Goal: Transaction & Acquisition: Purchase product/service

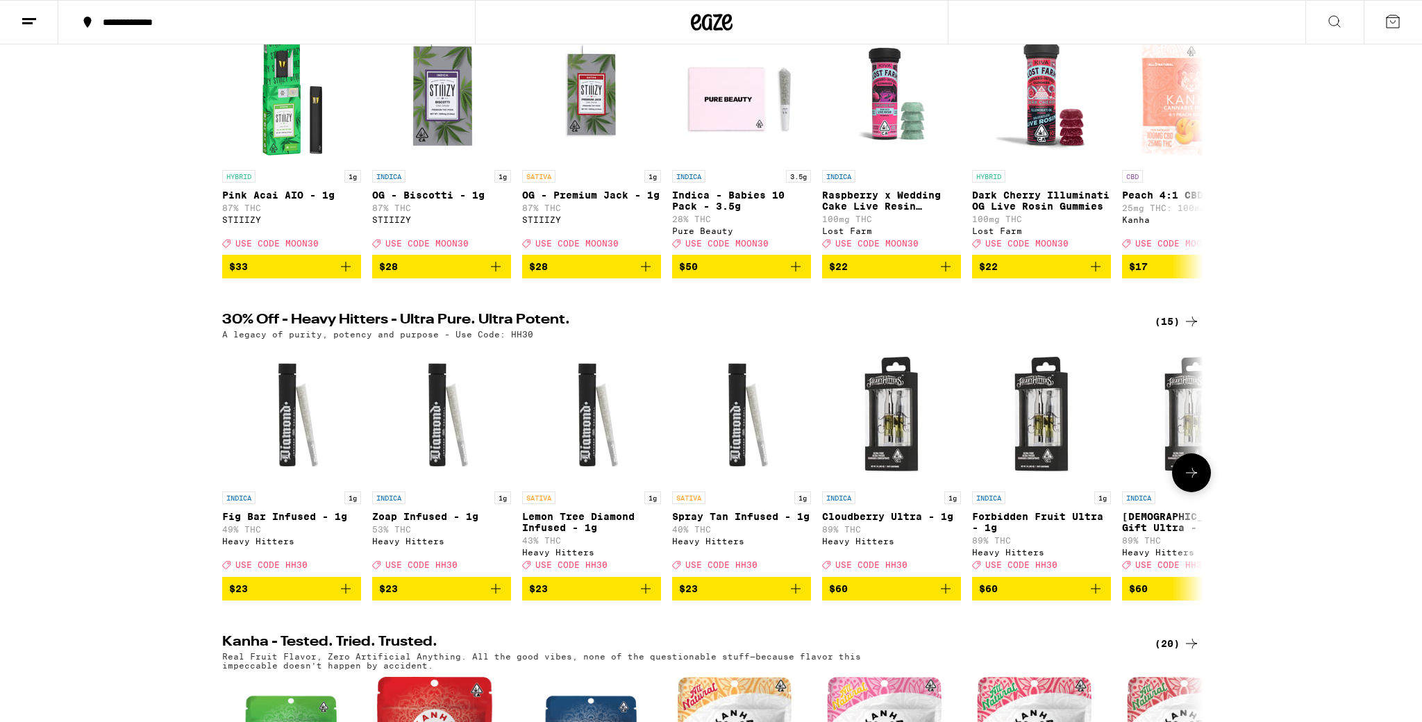
scroll to position [211, 0]
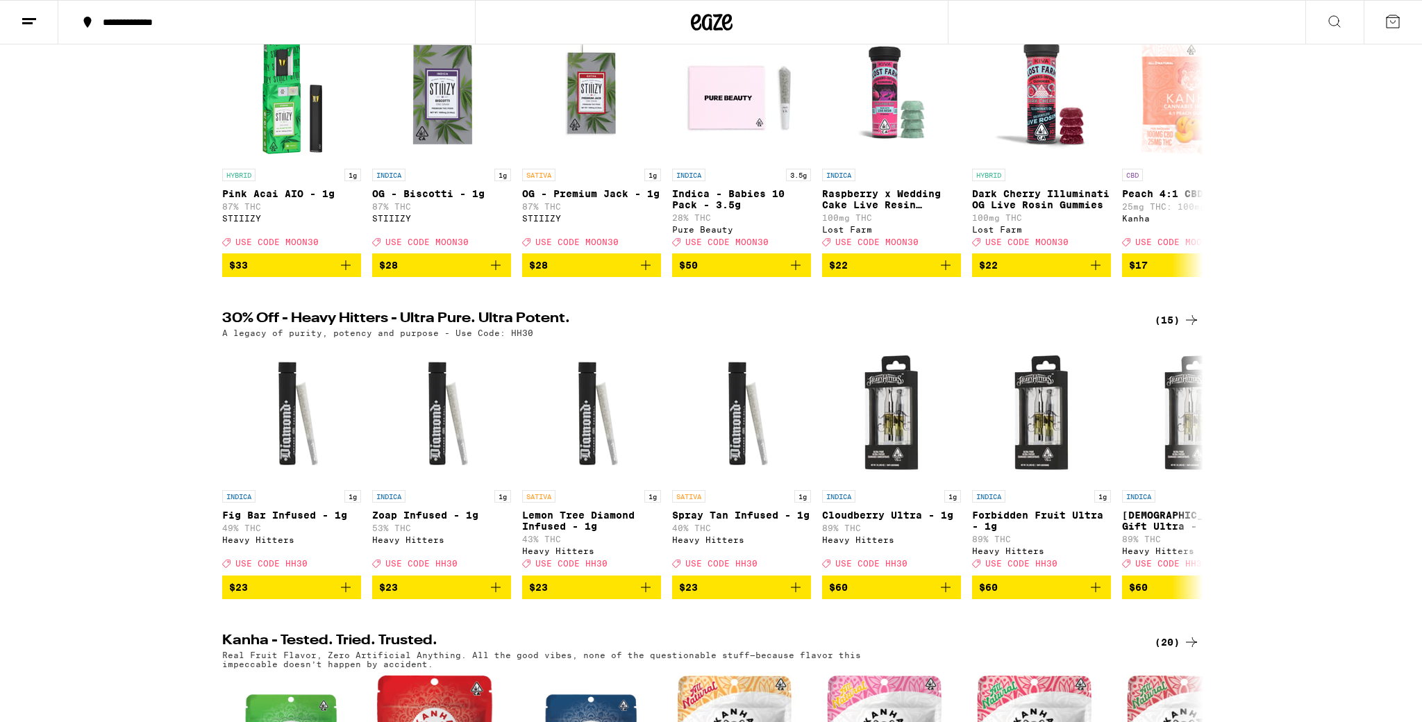
click at [1164, 328] on div "(15)" at bounding box center [1176, 320] width 45 height 17
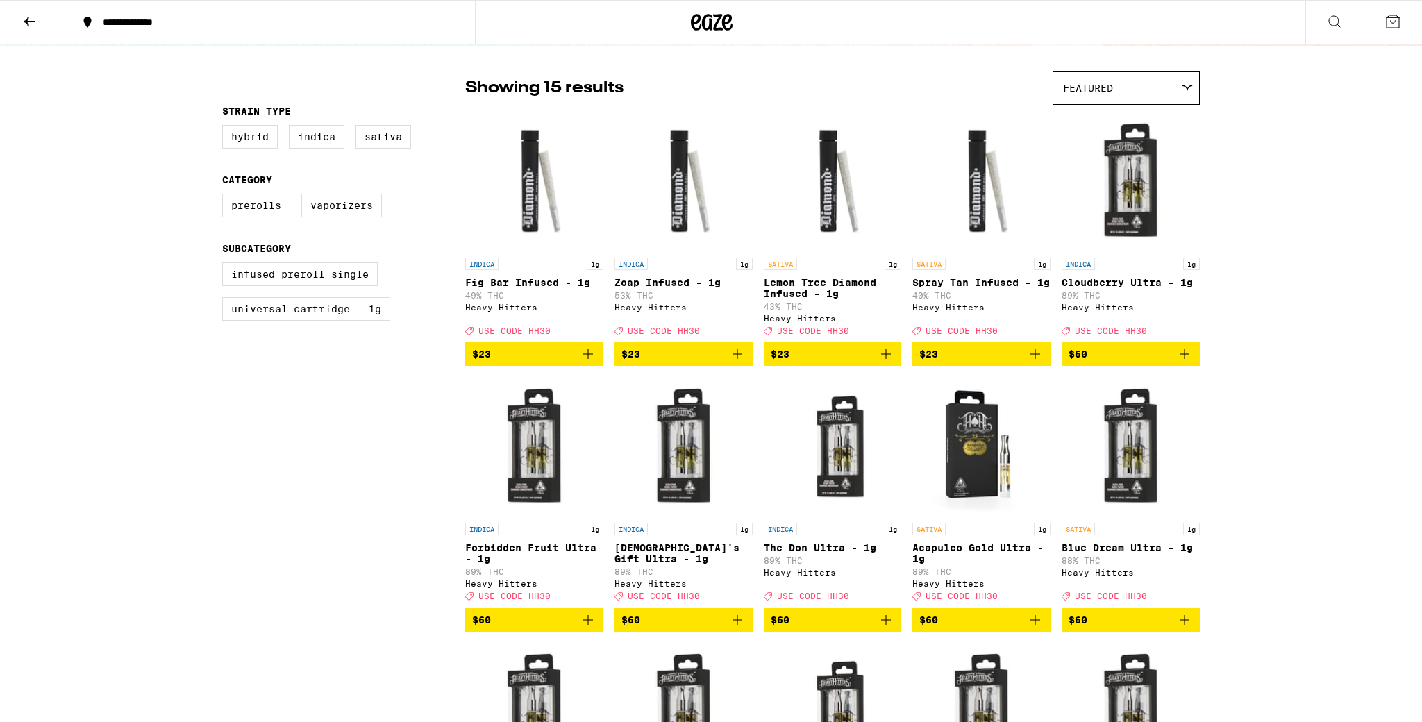
scroll to position [48, 0]
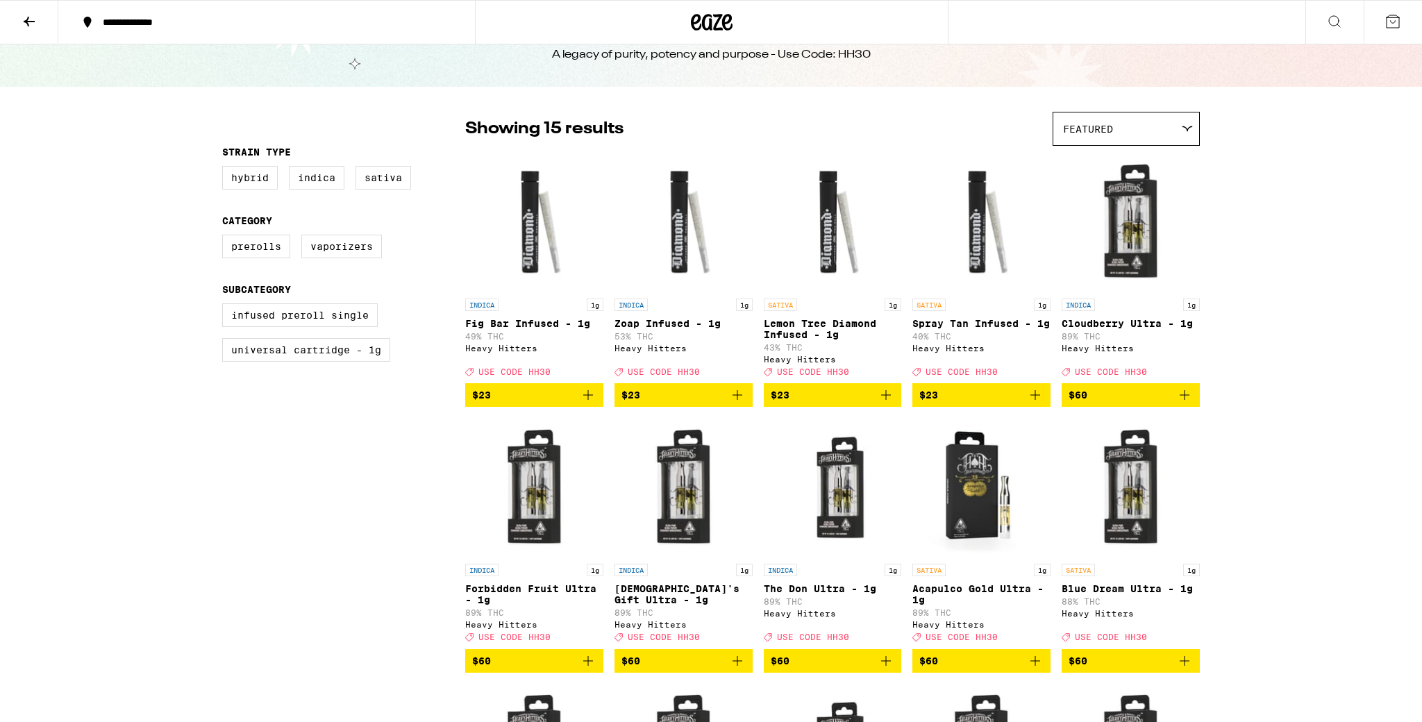
click at [739, 400] on icon "Add to bag" at bounding box center [737, 395] width 10 height 10
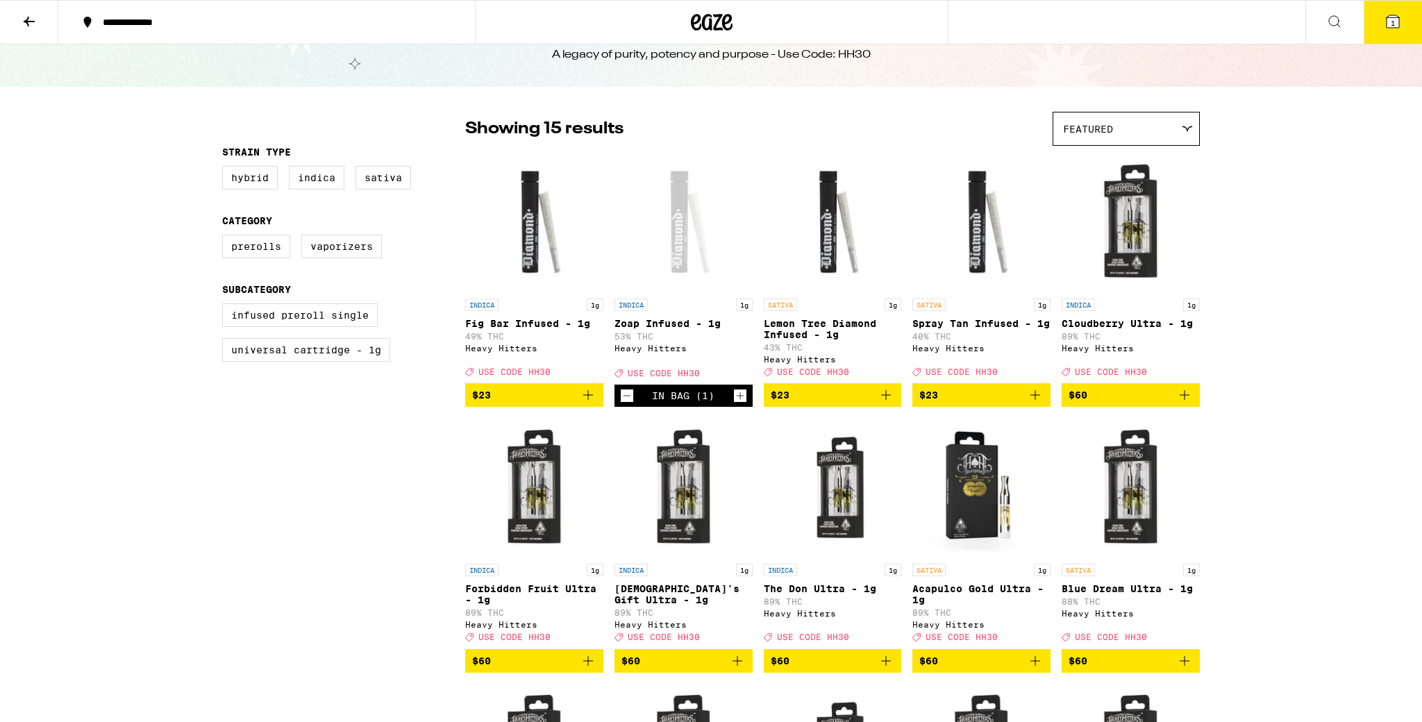
scroll to position [92, 0]
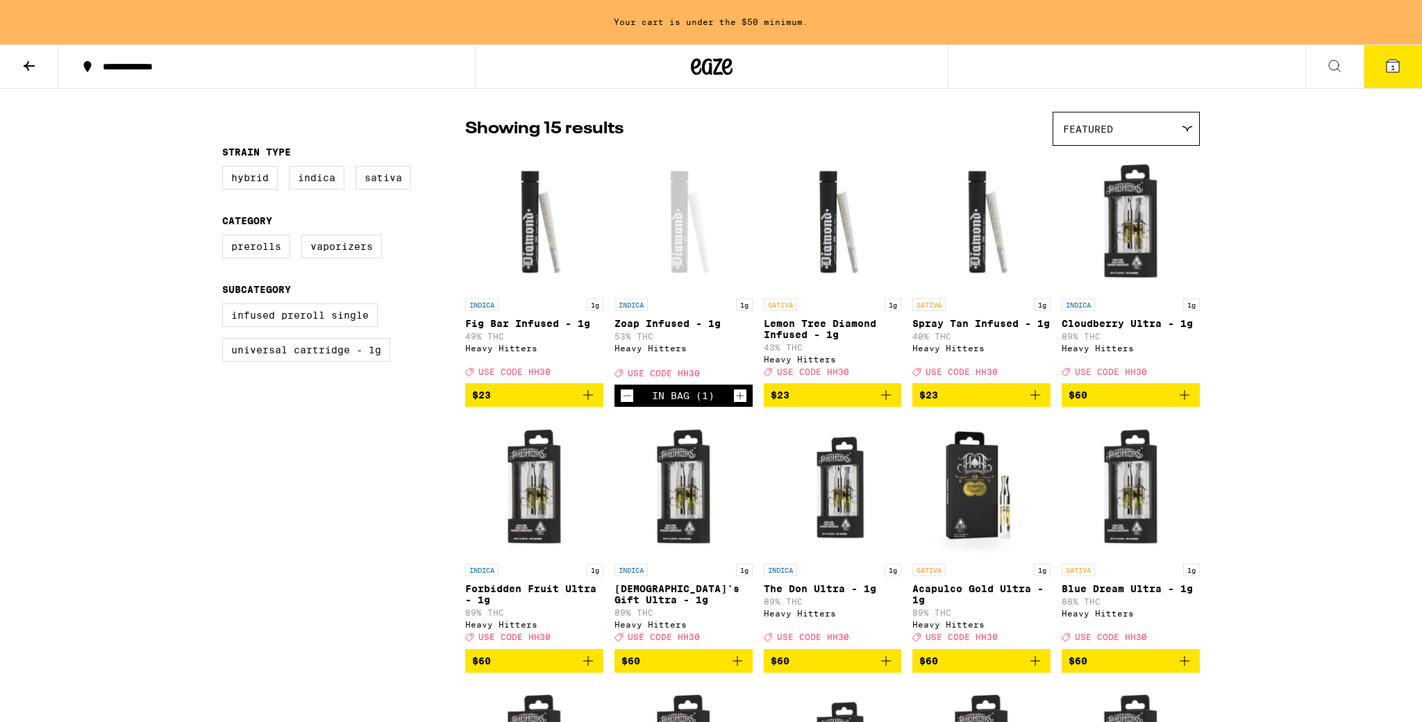
click at [739, 400] on icon "Increment" at bounding box center [740, 396] width 8 height 8
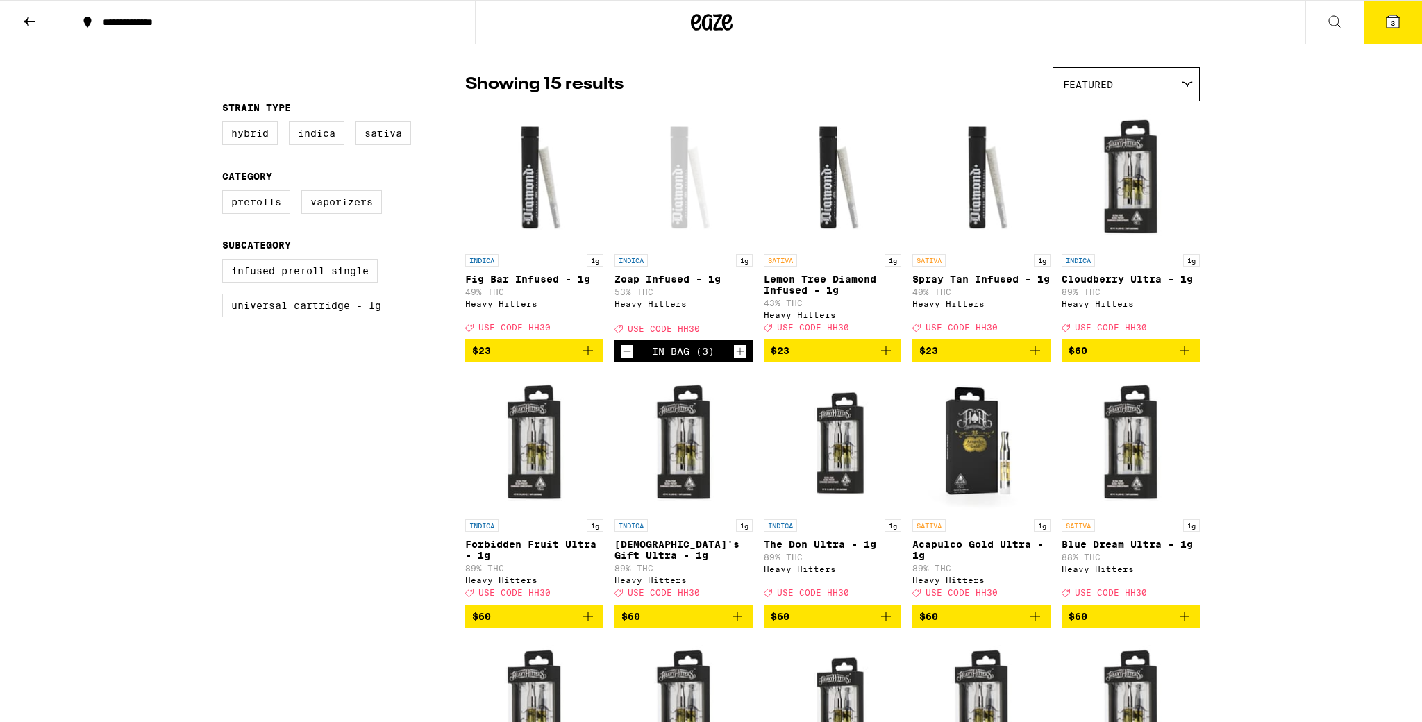
scroll to position [48, 0]
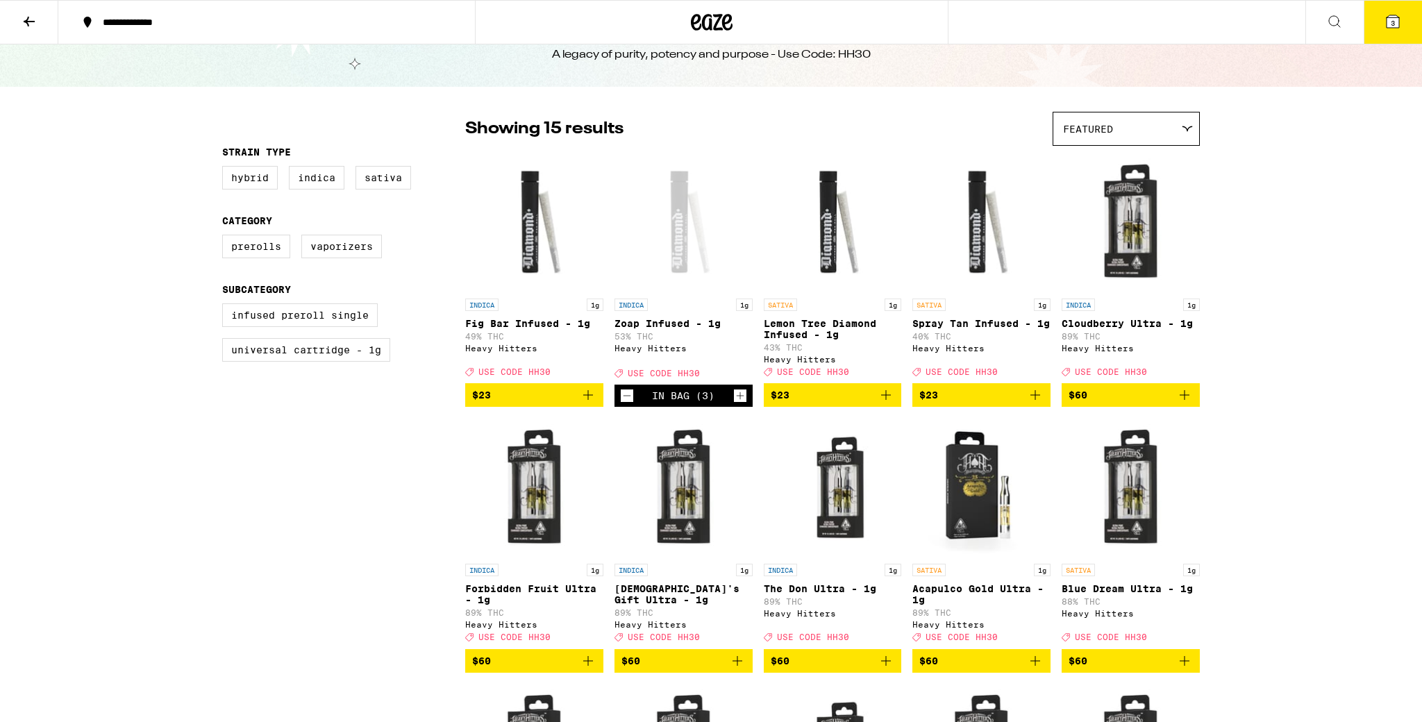
click at [887, 403] on icon "Add to bag" at bounding box center [885, 395] width 17 height 17
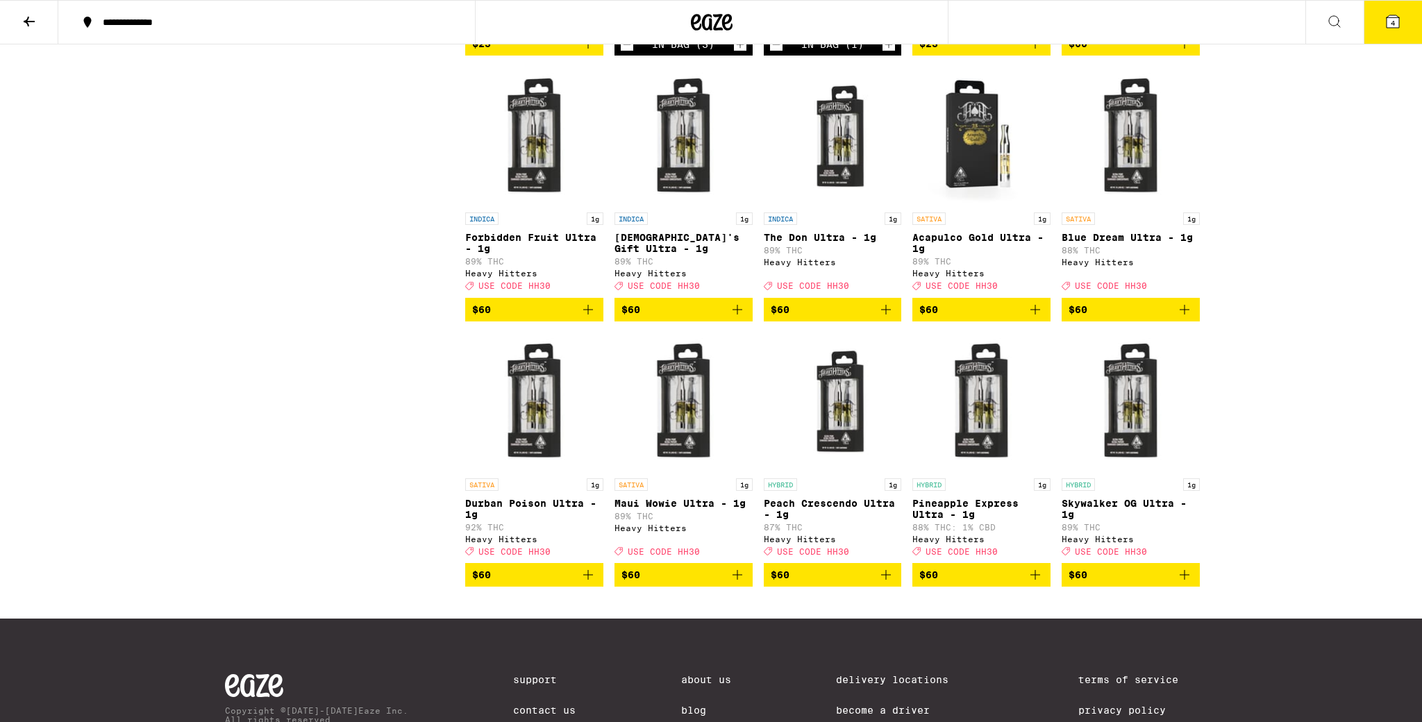
scroll to position [399, 0]
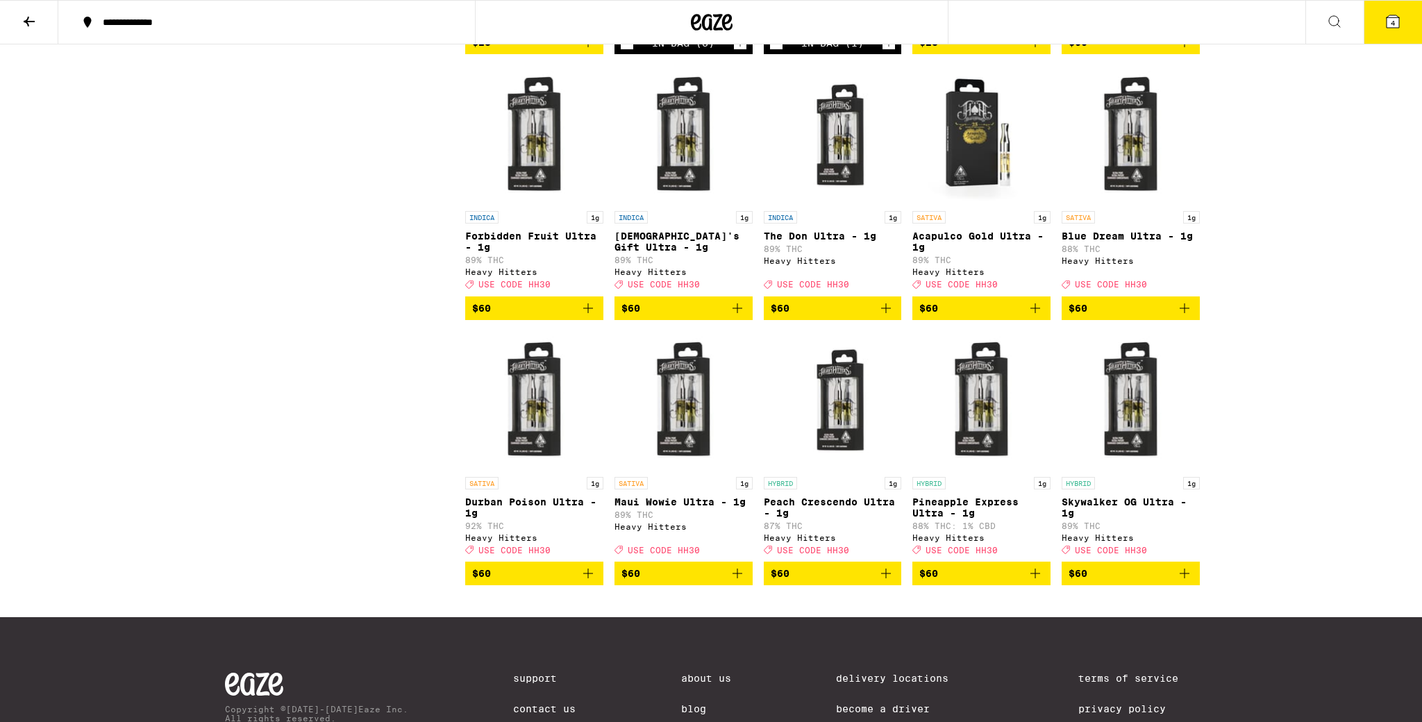
click at [589, 582] on icon "Add to bag" at bounding box center [588, 573] width 17 height 17
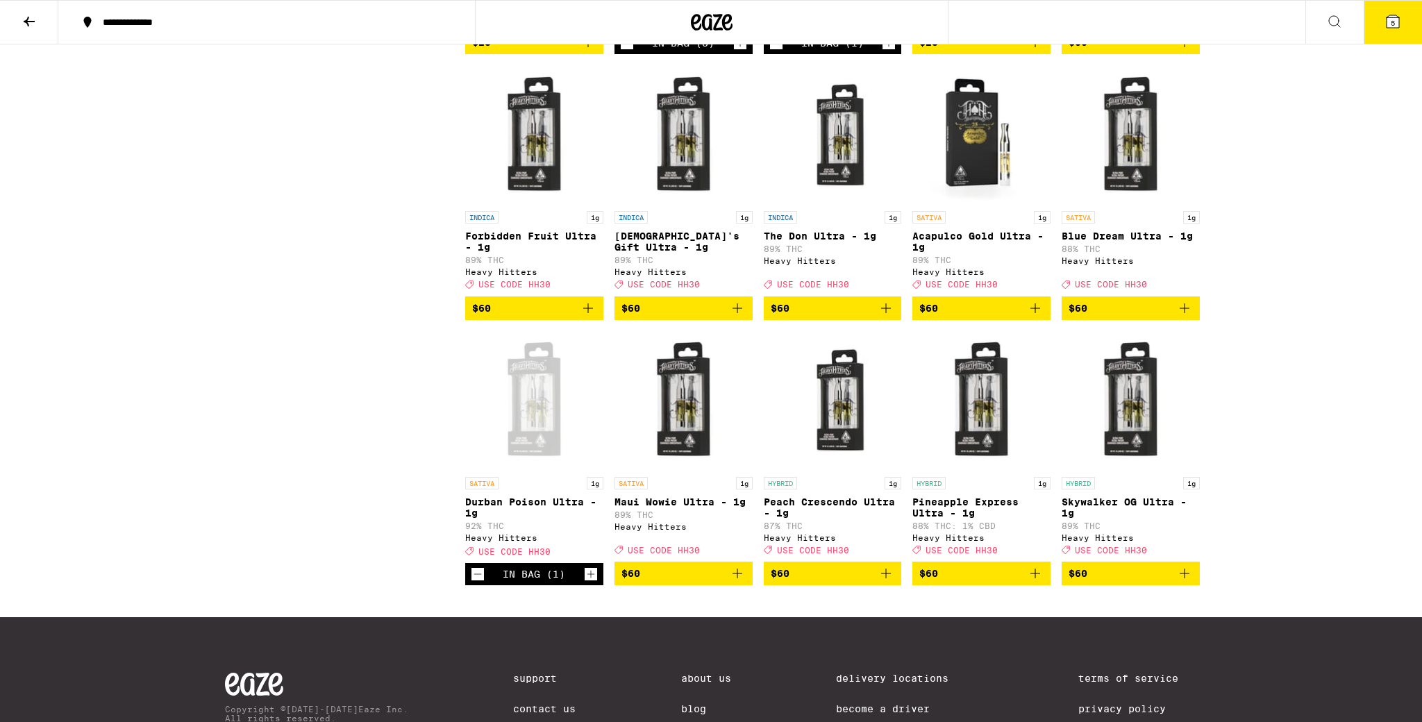
click at [742, 582] on icon "Add to bag" at bounding box center [737, 573] width 17 height 17
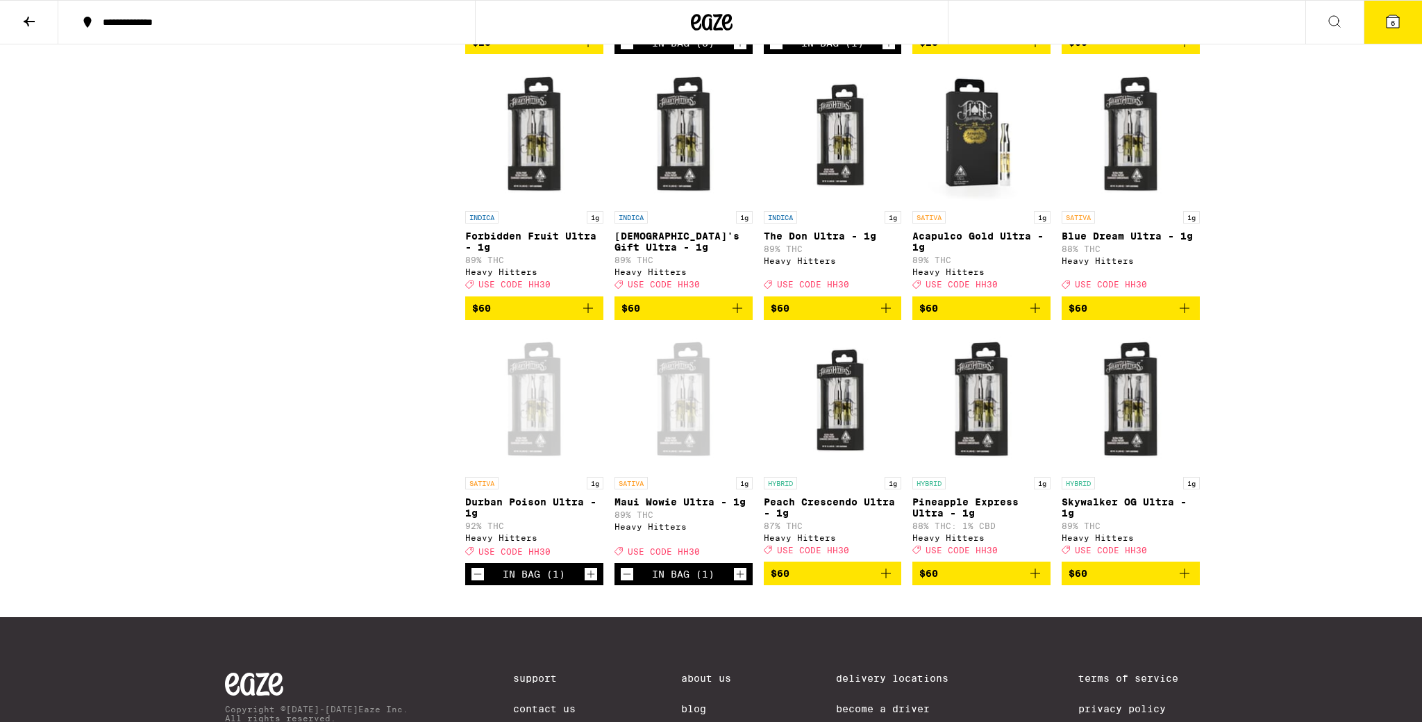
click at [1039, 582] on icon "Add to bag" at bounding box center [1035, 573] width 17 height 17
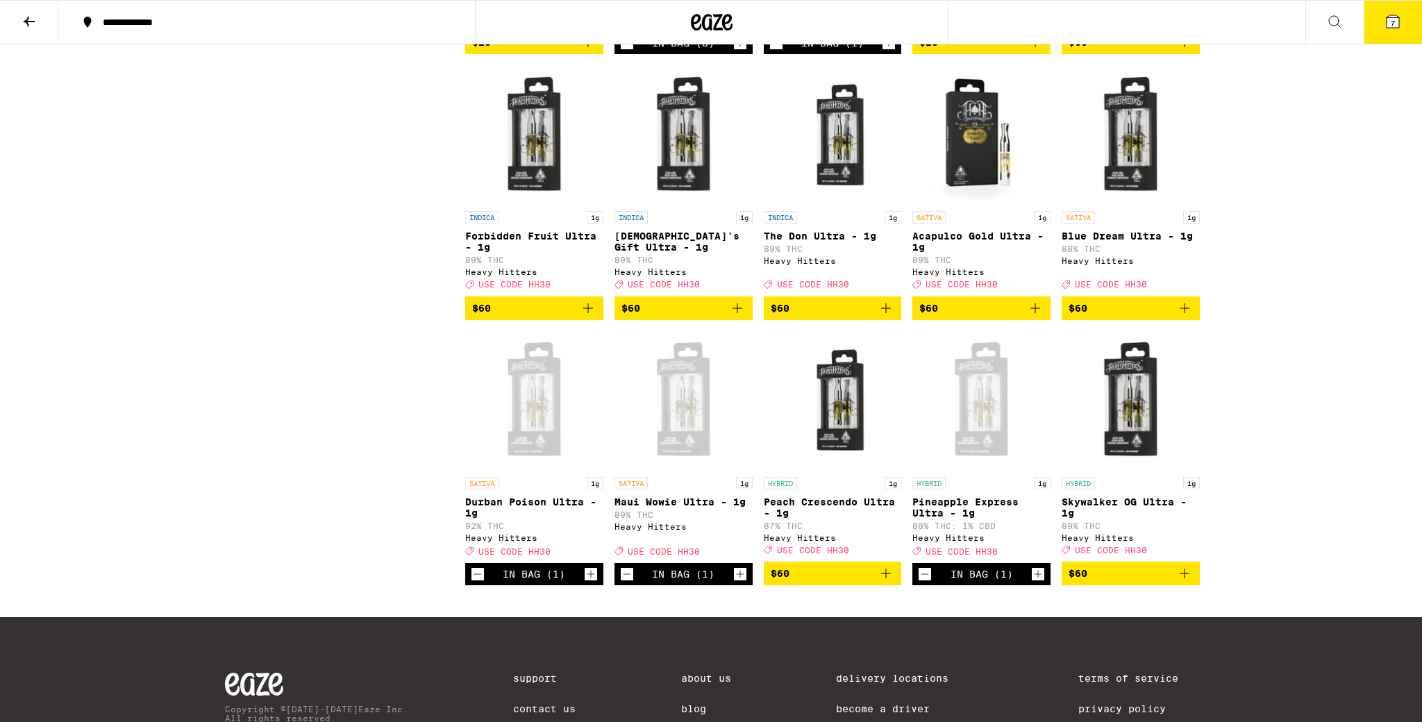
click at [1184, 317] on icon "Add to bag" at bounding box center [1184, 308] width 17 height 17
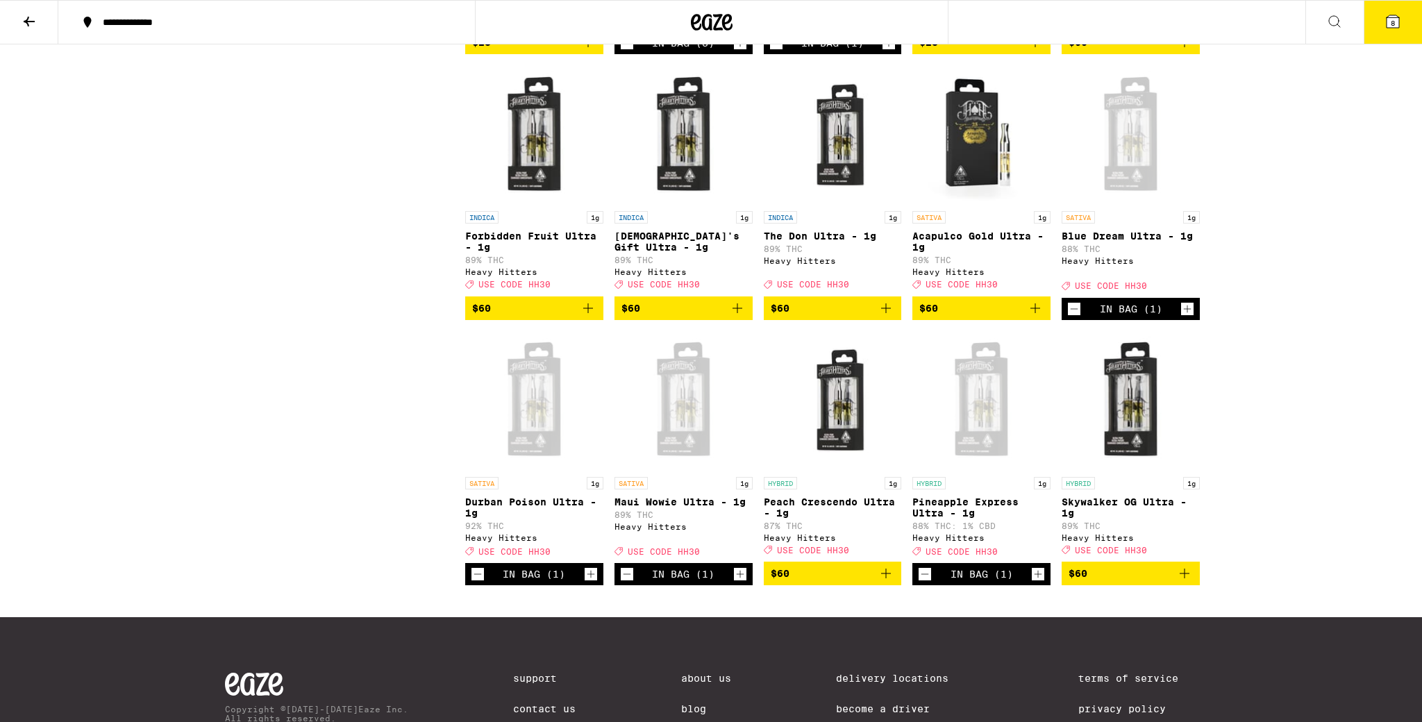
click at [1034, 317] on icon "Add to bag" at bounding box center [1035, 308] width 17 height 17
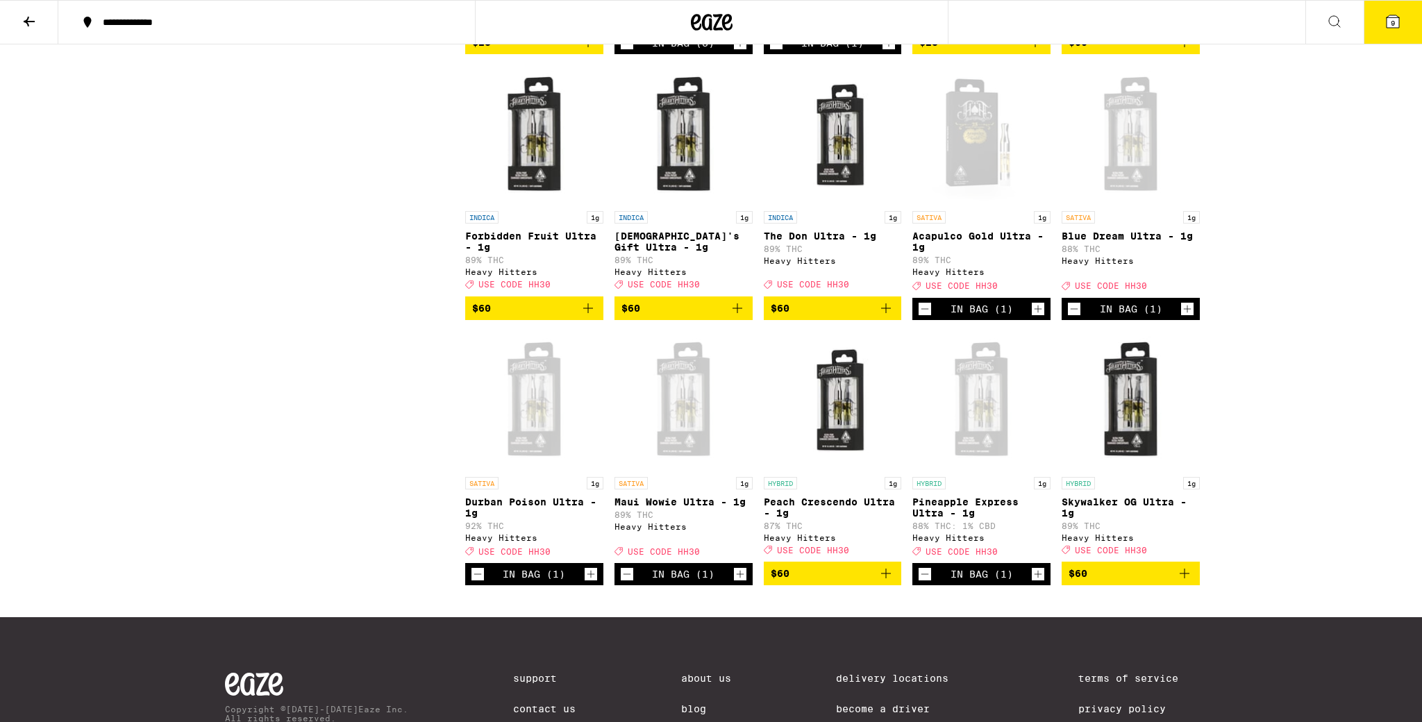
click at [883, 317] on icon "Add to bag" at bounding box center [885, 308] width 17 height 17
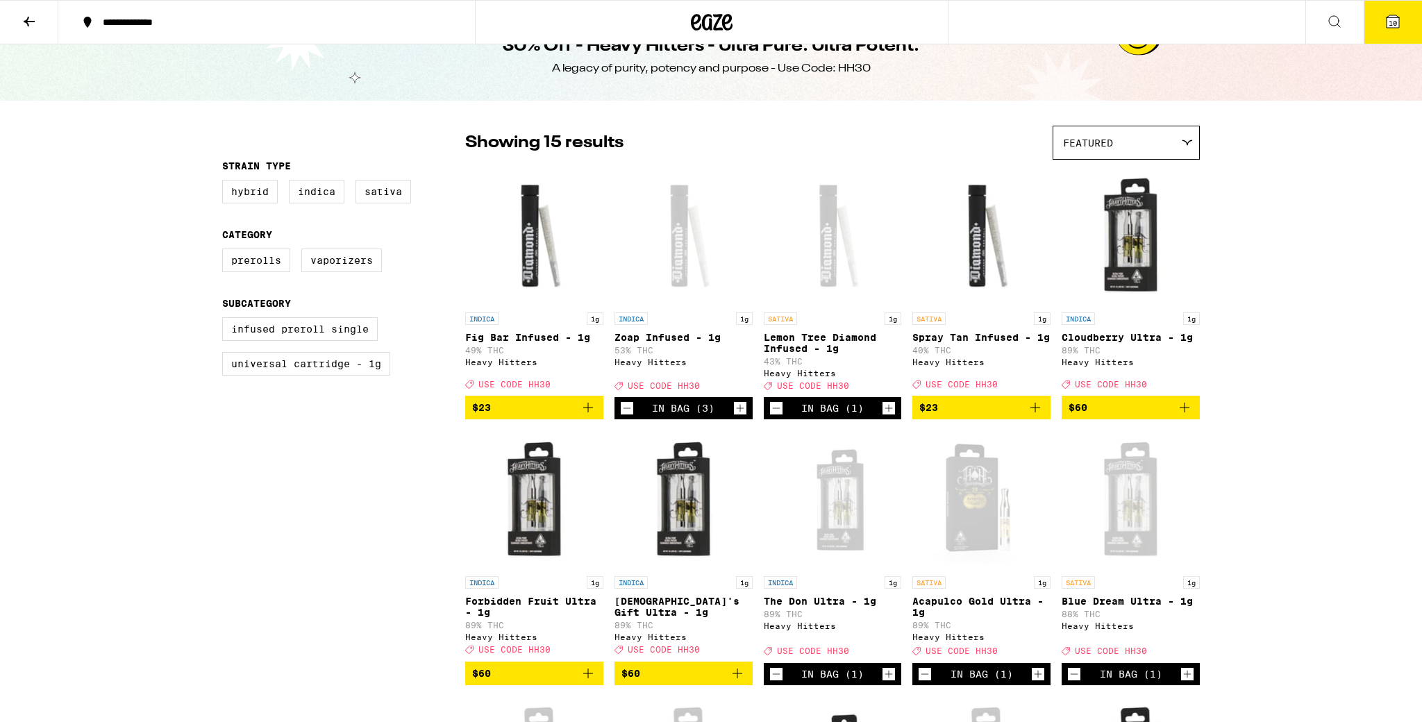
scroll to position [0, 0]
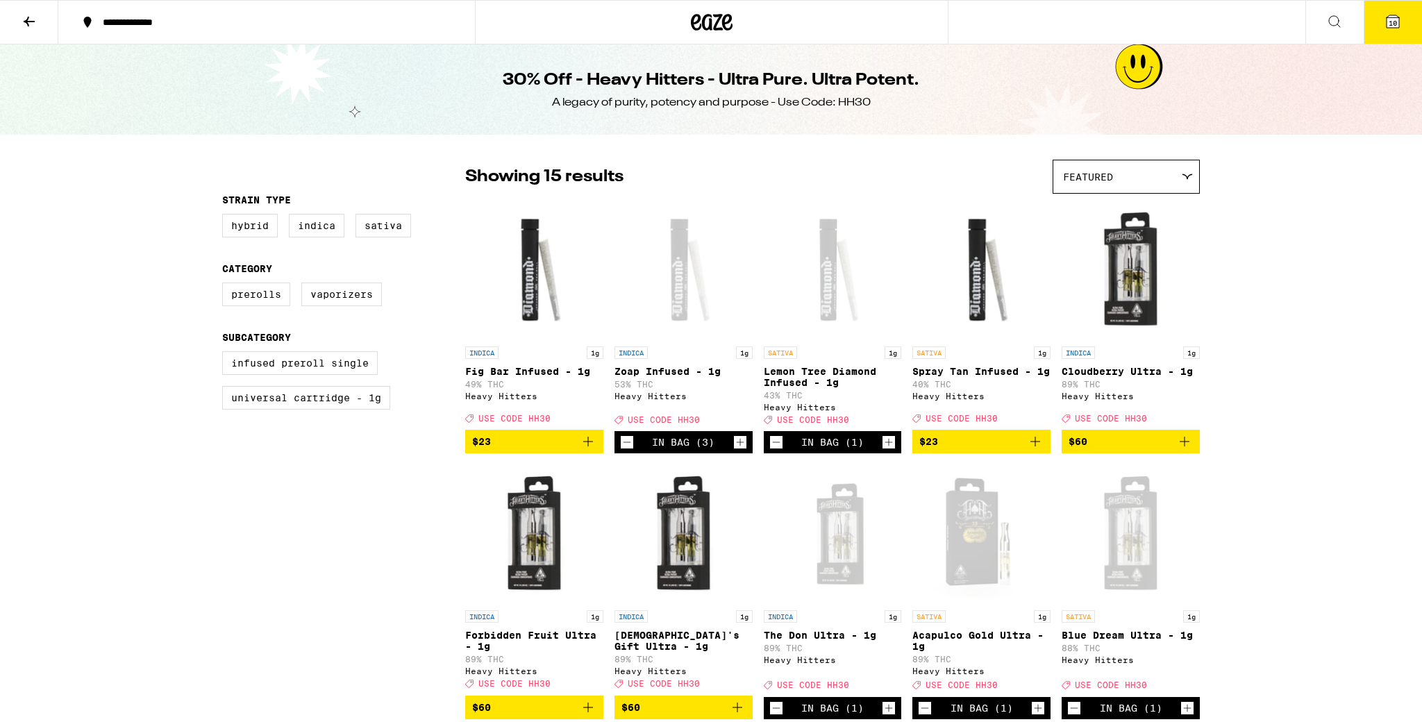
click at [1397, 23] on icon at bounding box center [1392, 21] width 12 height 12
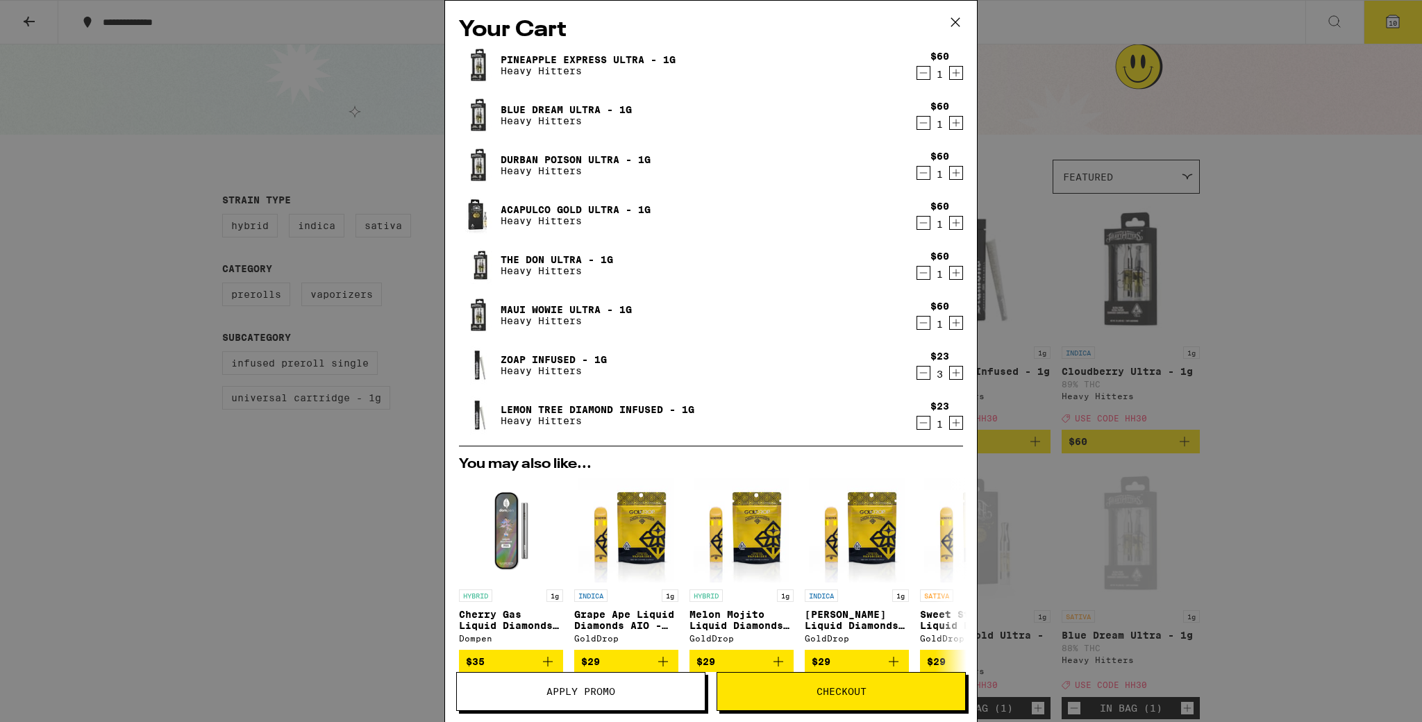
click at [922, 376] on icon "Decrement" at bounding box center [923, 372] width 12 height 17
click at [641, 703] on button "Apply Promo" at bounding box center [580, 691] width 249 height 39
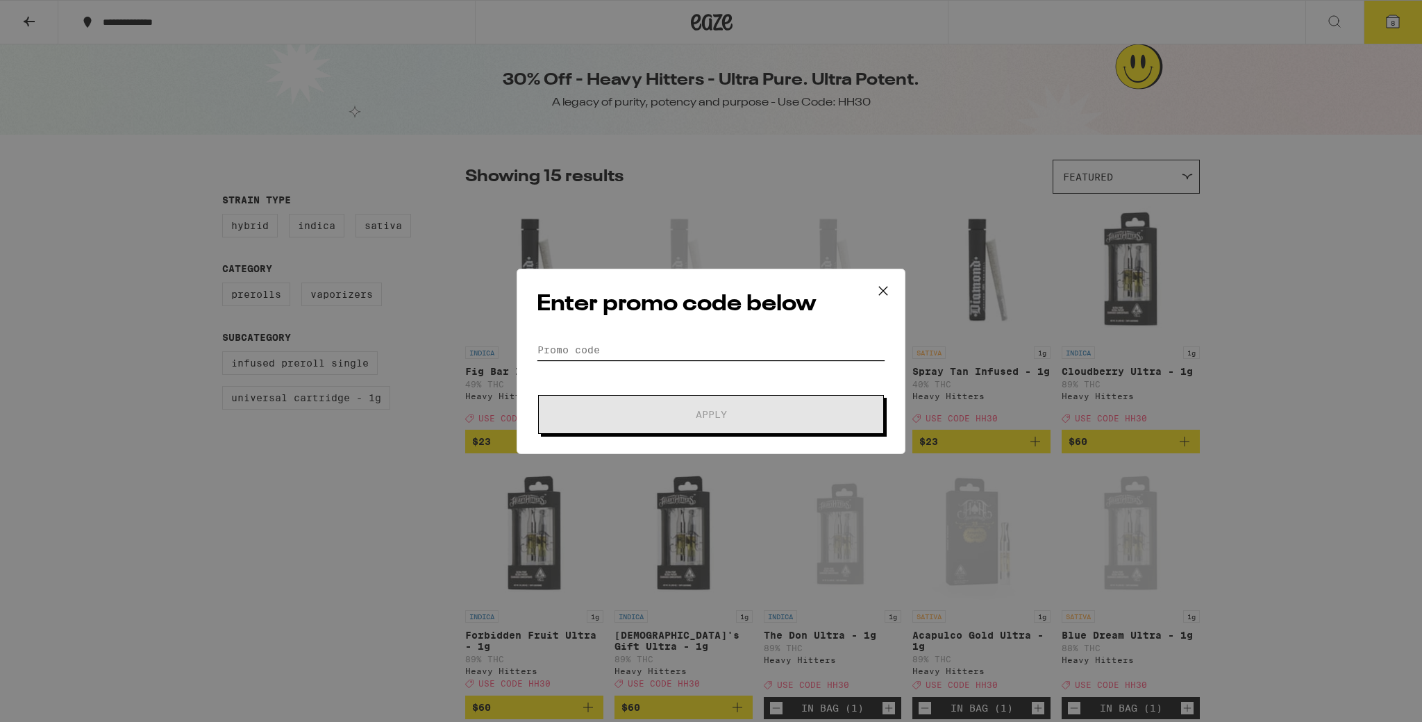
click at [578, 353] on input "Promo Code" at bounding box center [711, 349] width 348 height 21
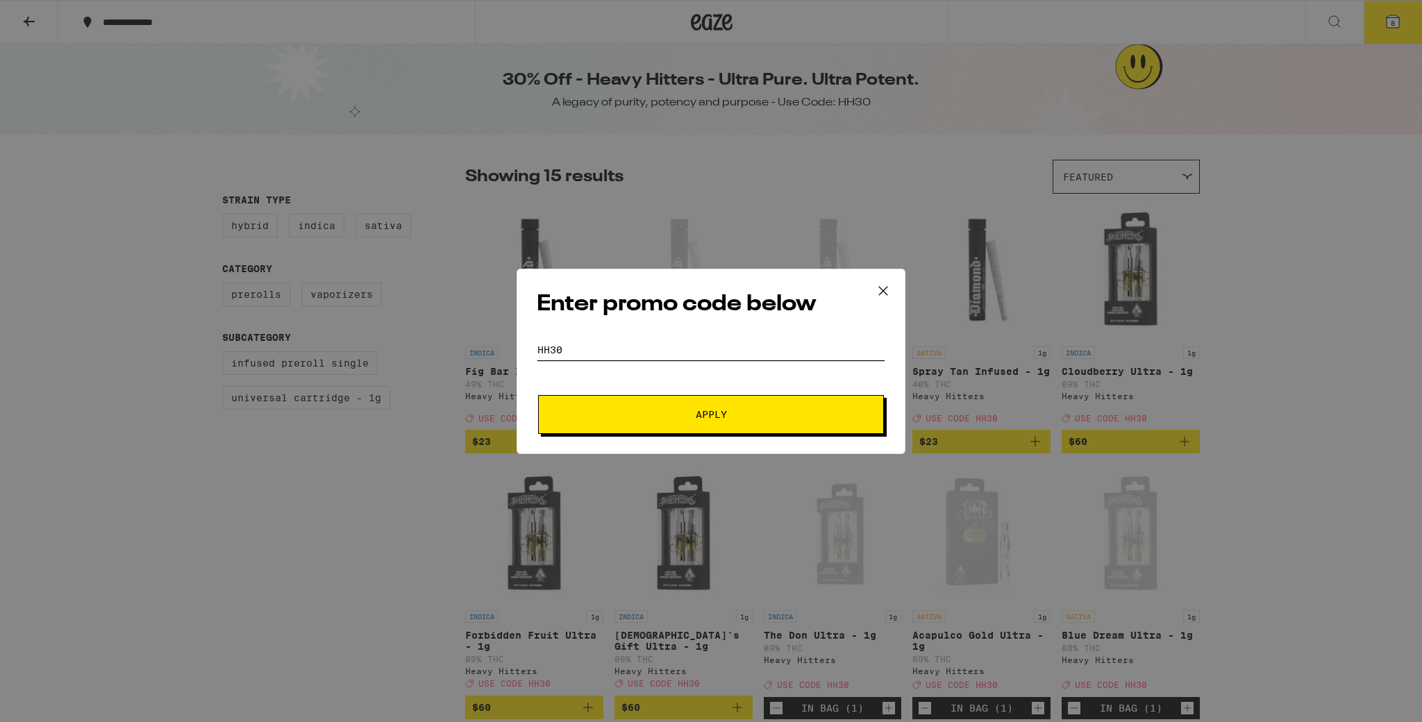
type input "hh30"
click at [684, 411] on span "Apply" at bounding box center [711, 415] width 250 height 10
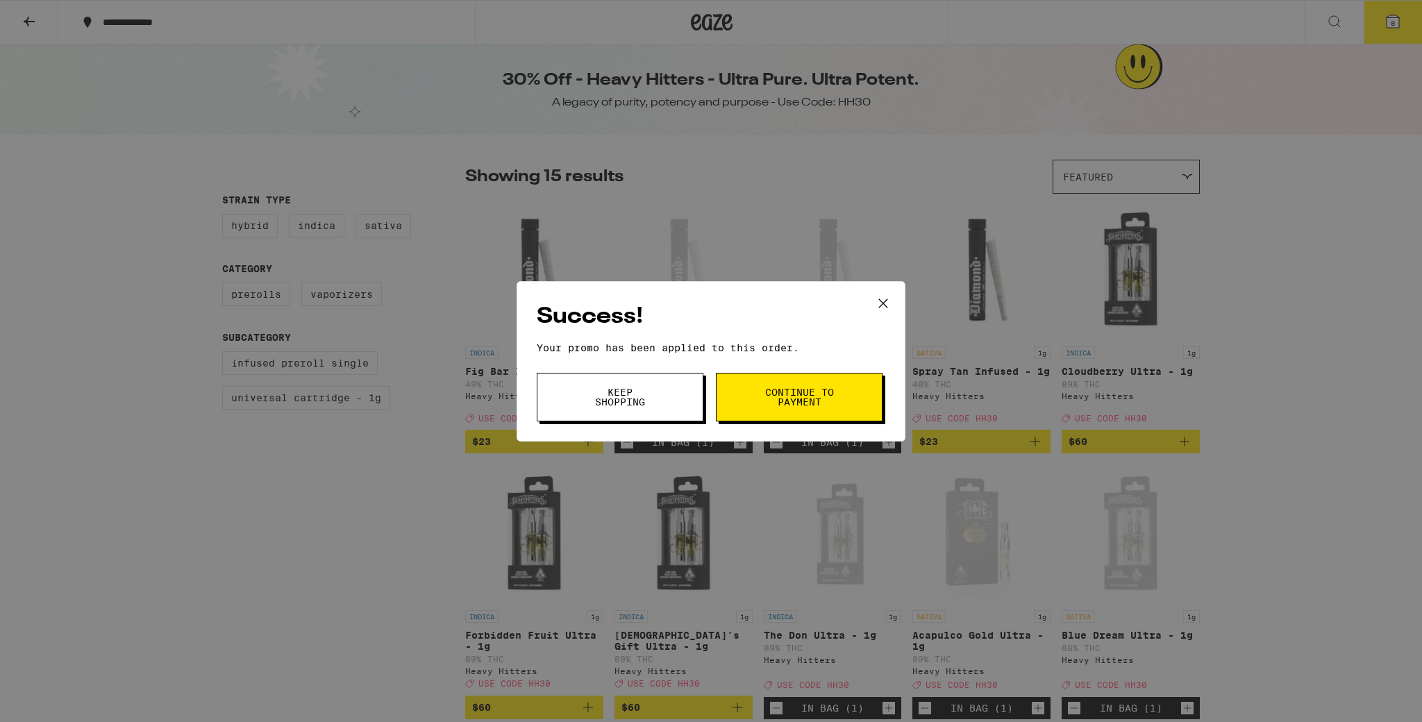
click at [782, 400] on span "Continue to payment" at bounding box center [799, 396] width 71 height 19
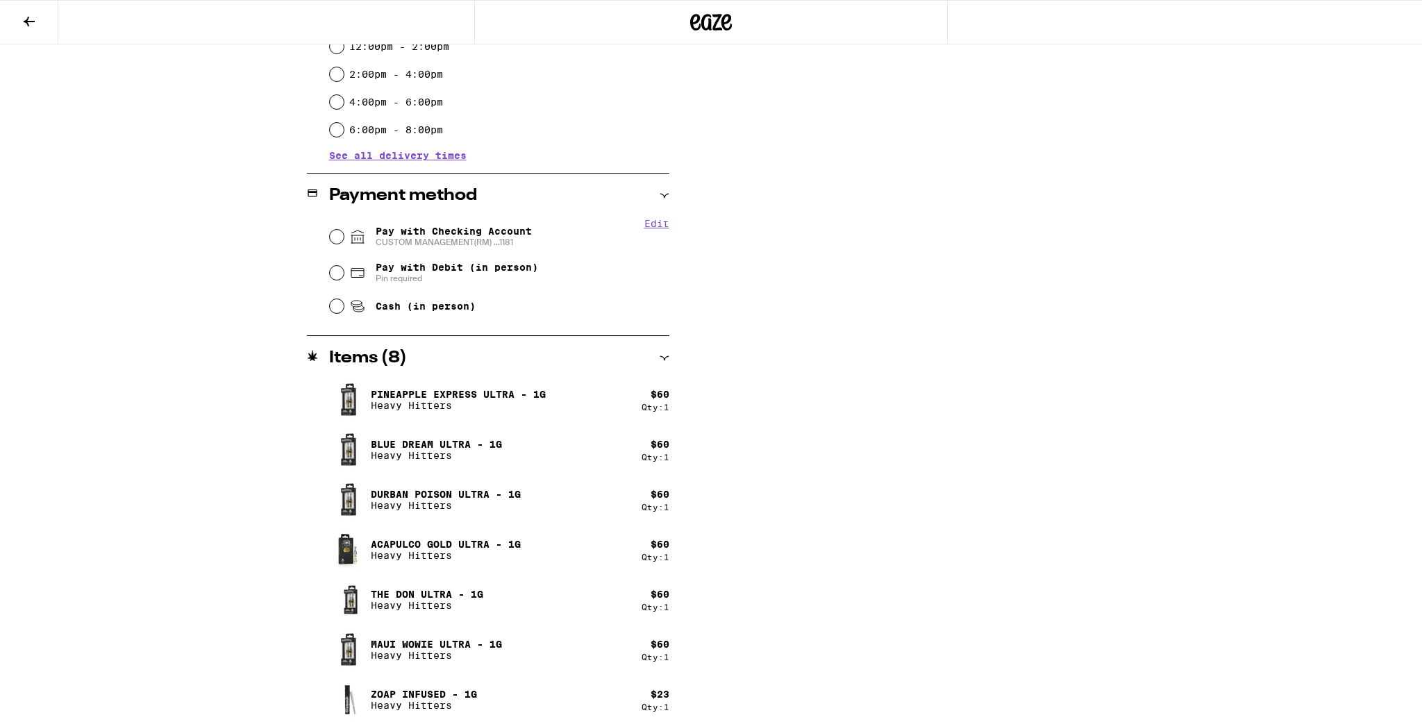
scroll to position [449, 0]
click at [335, 235] on input "Pay with Checking Account CUSTOM MANAGEMENT(RM) ...1181" at bounding box center [337, 236] width 14 height 14
radio input "true"
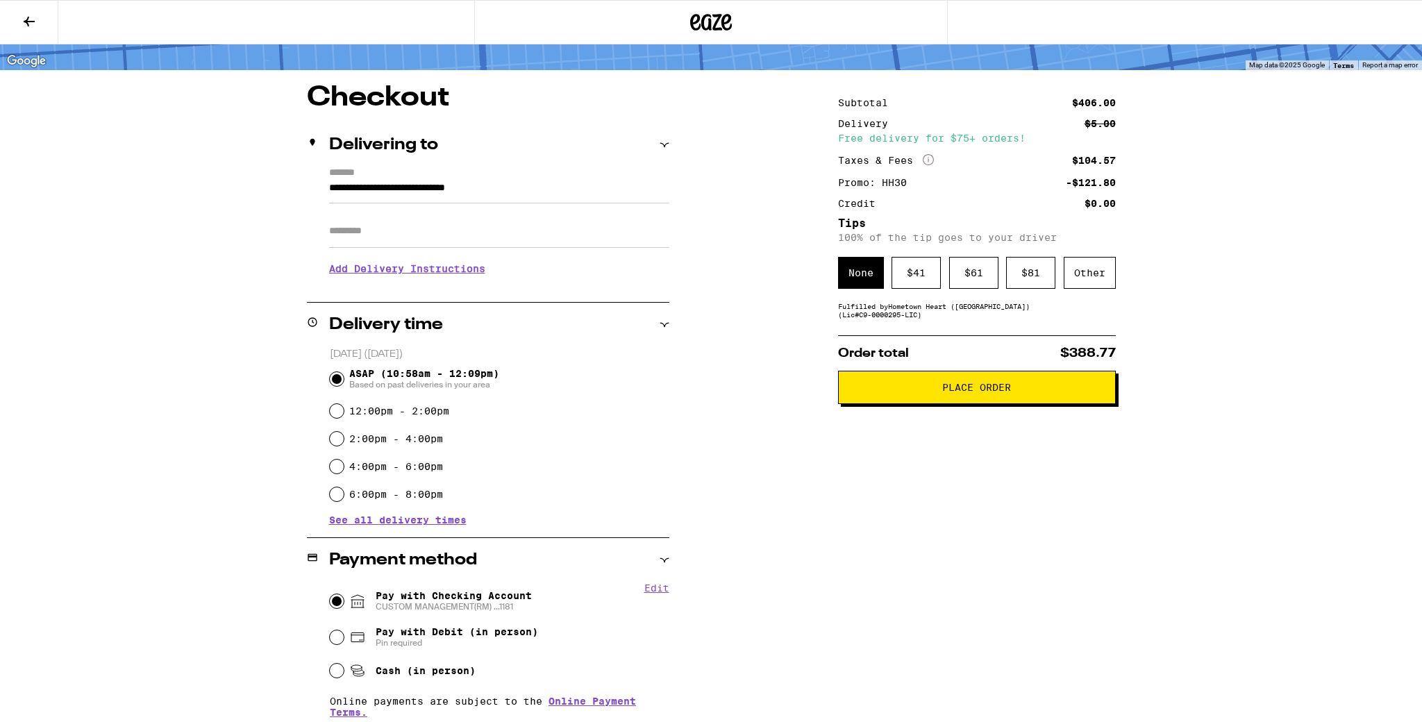
scroll to position [0, 0]
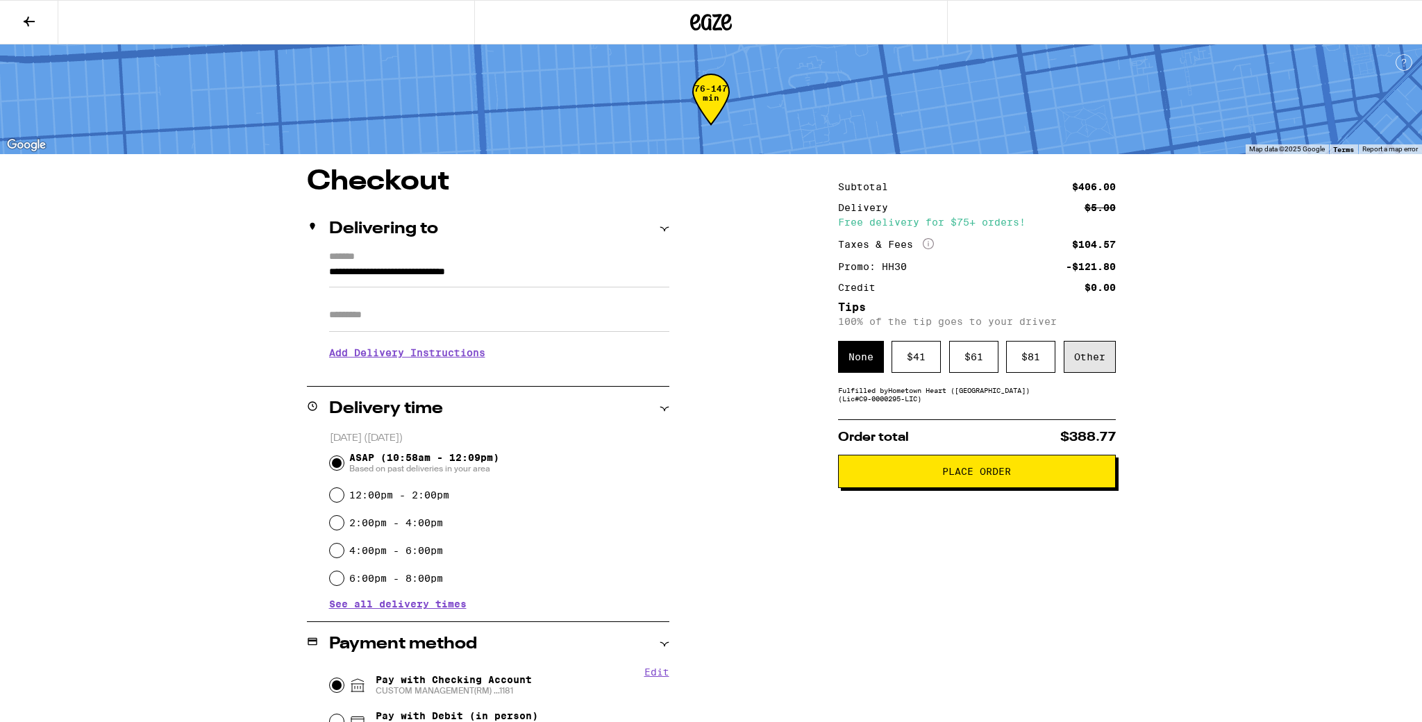
click at [1091, 367] on div "Other" at bounding box center [1090, 357] width 52 height 32
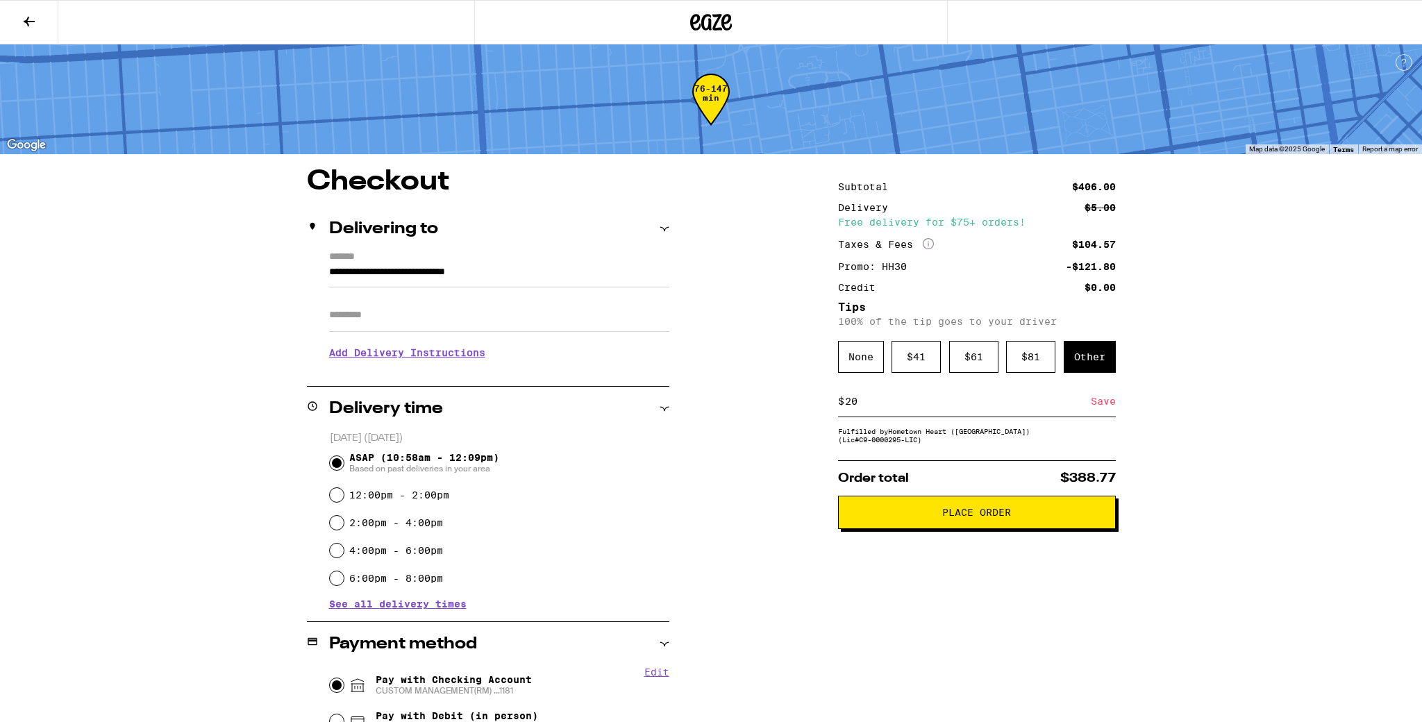
type input "20"
click at [1095, 403] on div "Save" at bounding box center [1103, 401] width 25 height 31
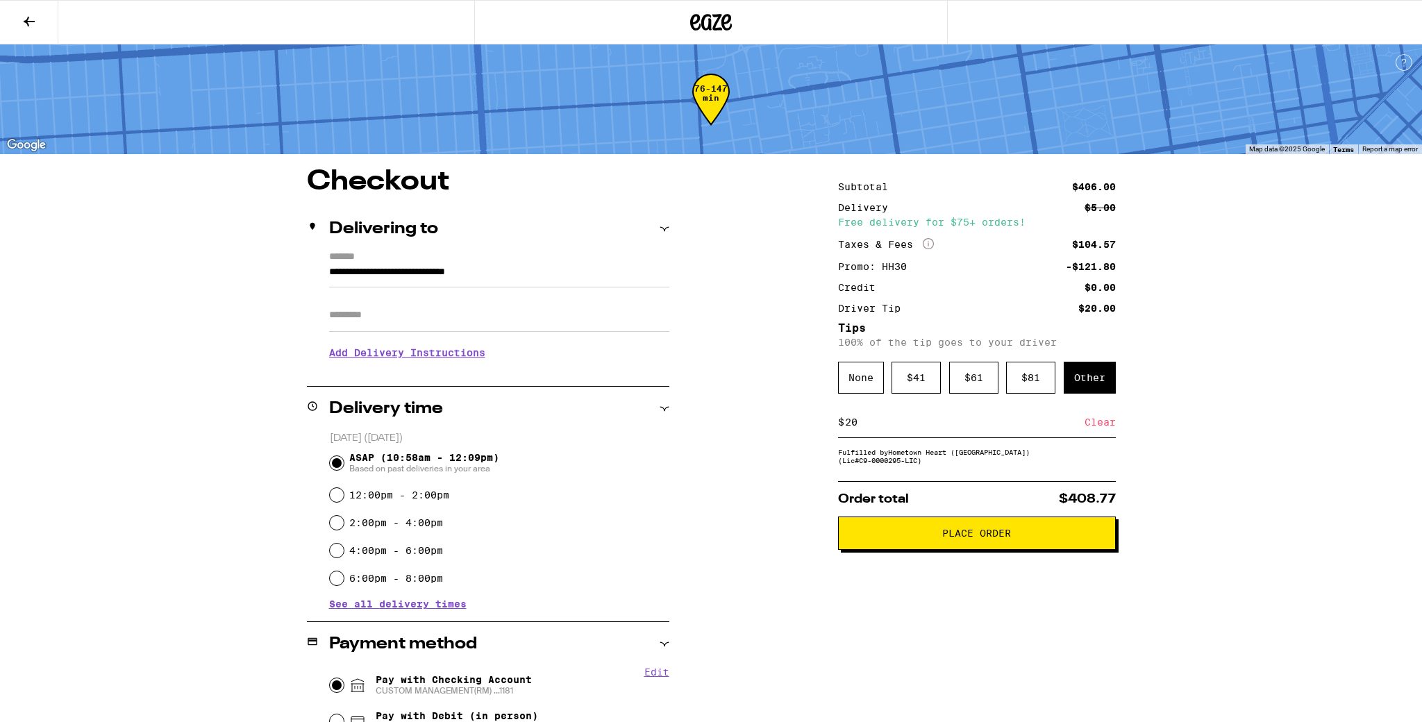
click at [1014, 546] on button "Place Order" at bounding box center [977, 532] width 278 height 33
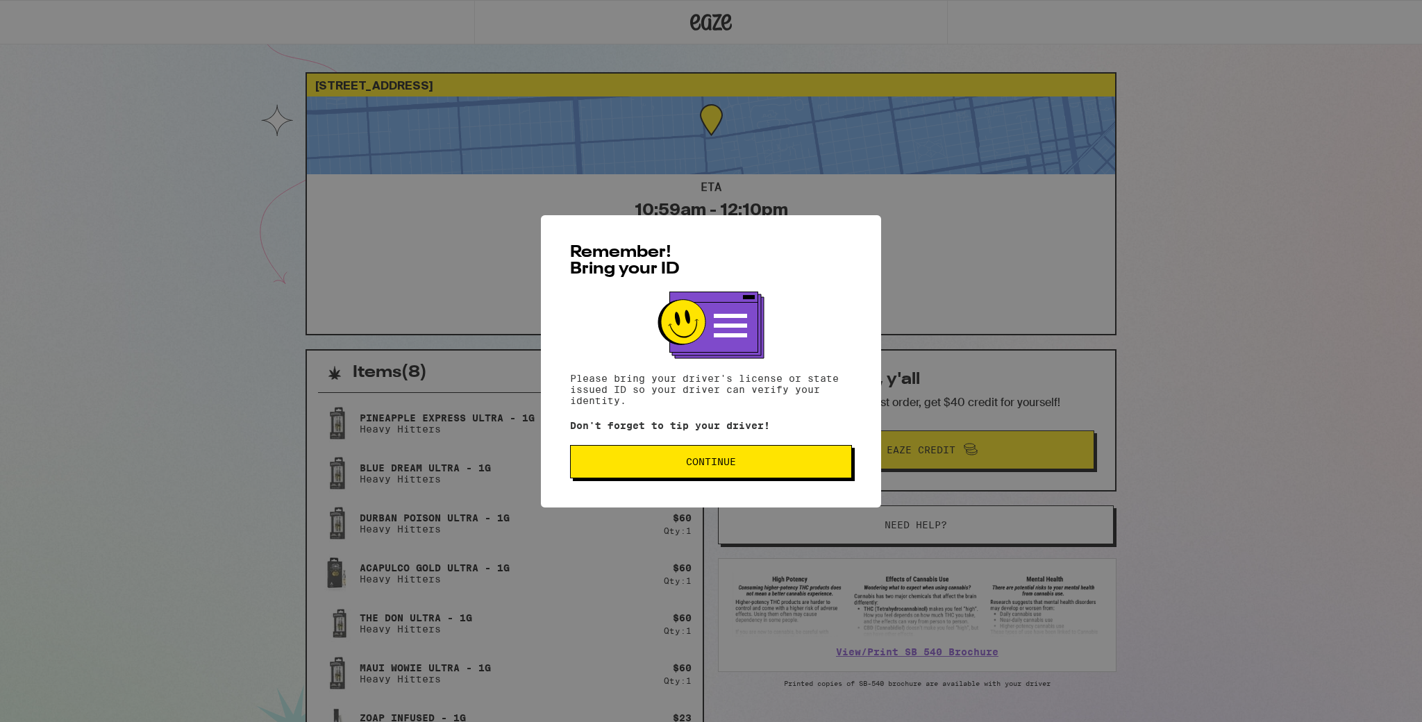
click at [675, 454] on button "Continue" at bounding box center [711, 461] width 282 height 33
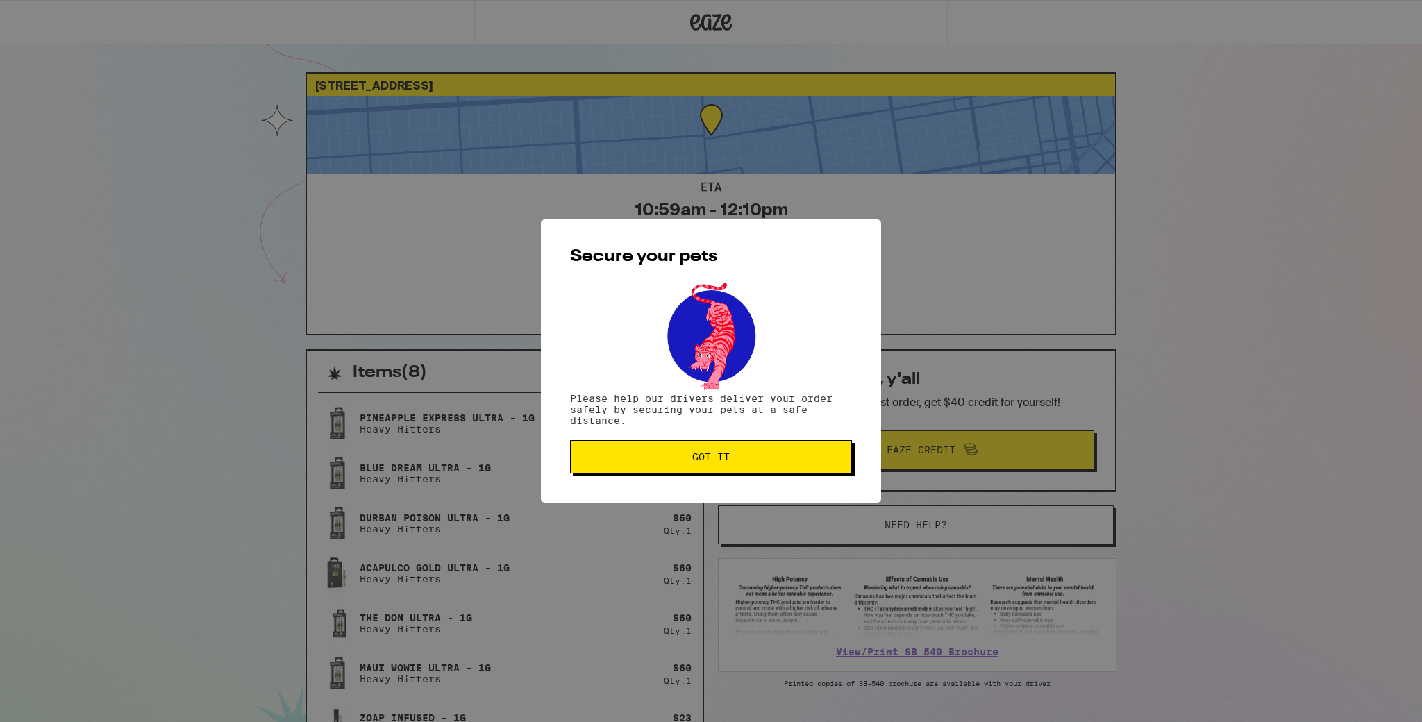
click at [675, 454] on span "Got it" at bounding box center [711, 457] width 258 height 10
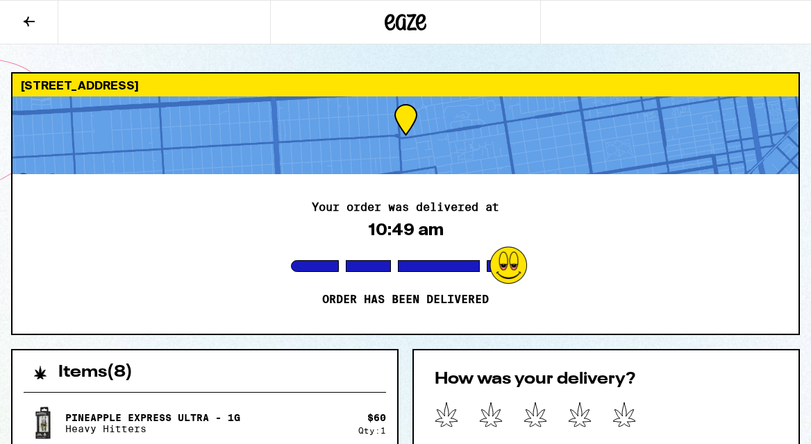
click at [628, 423] on icon at bounding box center [624, 415] width 22 height 24
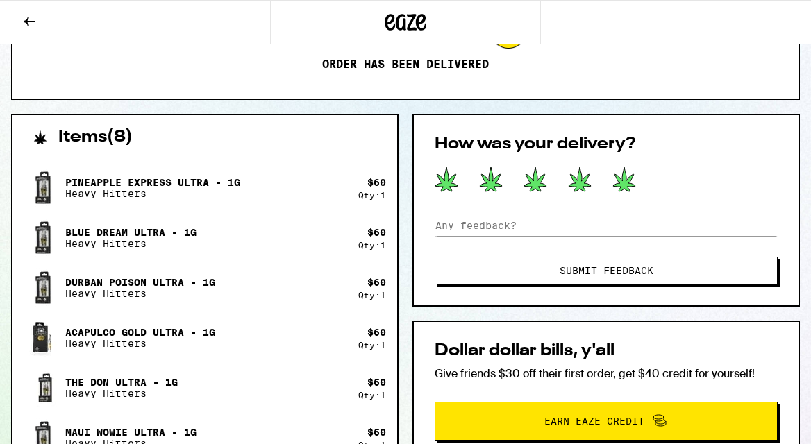
scroll to position [279, 0]
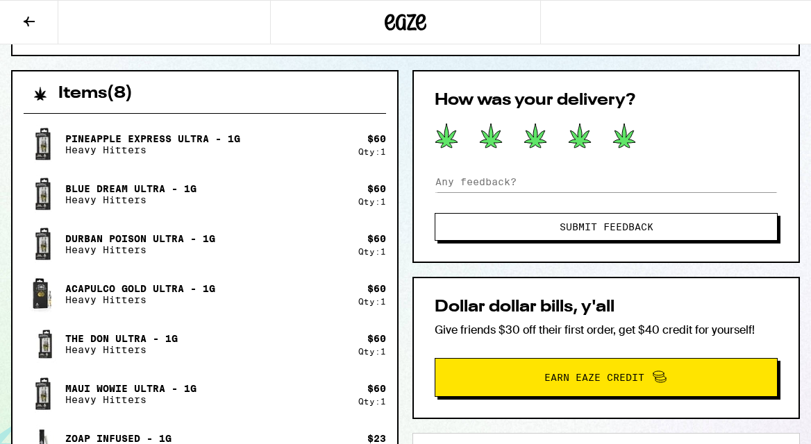
click at [603, 223] on span "Submit Feedback" at bounding box center [607, 227] width 94 height 10
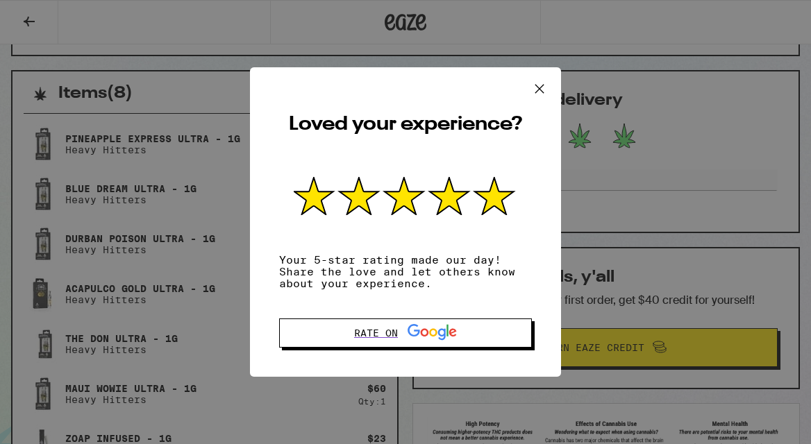
click at [539, 84] on icon at bounding box center [539, 88] width 8 height 8
